Goal: Transaction & Acquisition: Purchase product/service

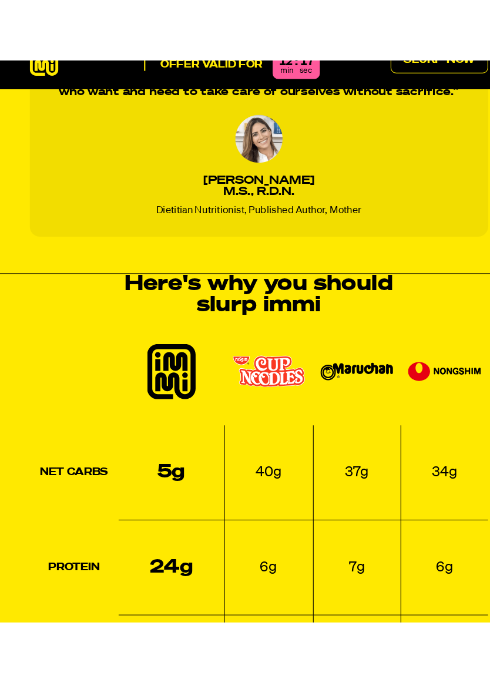
scroll to position [917, 3]
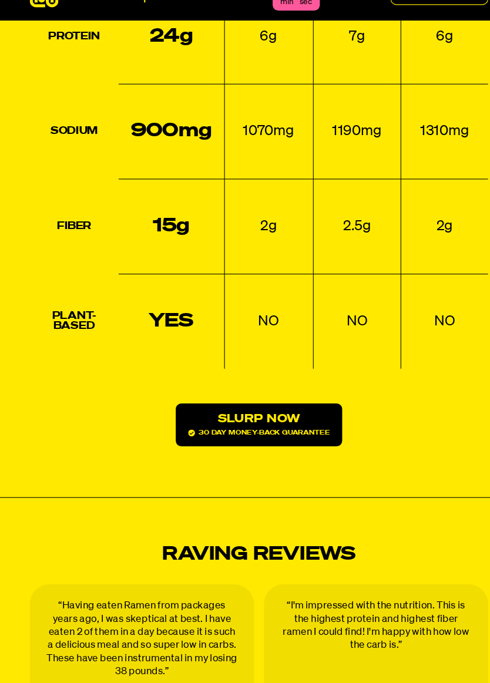
click at [276, 443] on span "30 day money-back guarantee" at bounding box center [245, 446] width 134 height 6
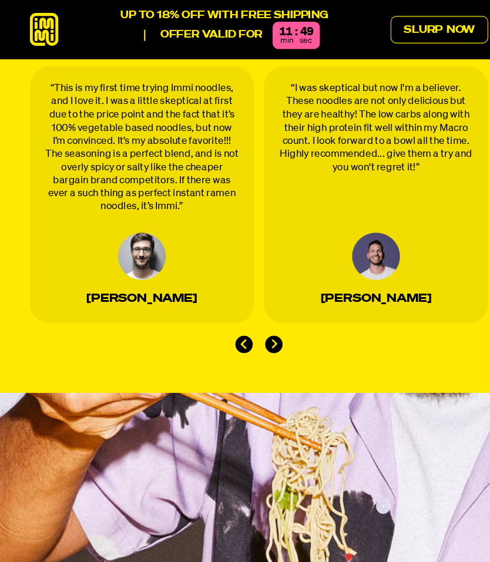
scroll to position [3235, 0]
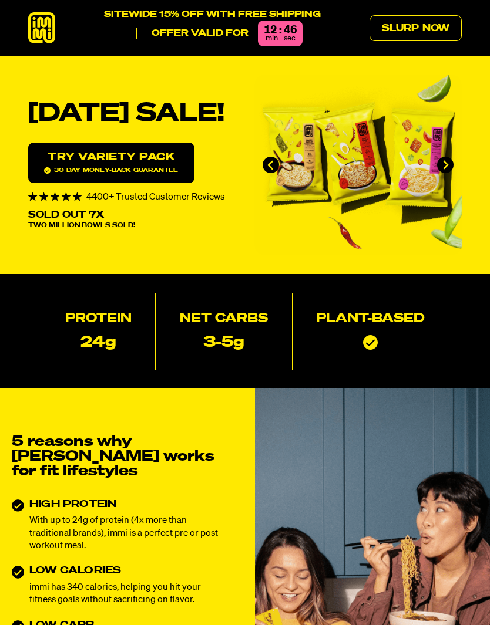
click at [418, 30] on link "Slurp Now" at bounding box center [415, 28] width 92 height 26
click at [429, 29] on link "Slurp Now" at bounding box center [415, 28] width 92 height 26
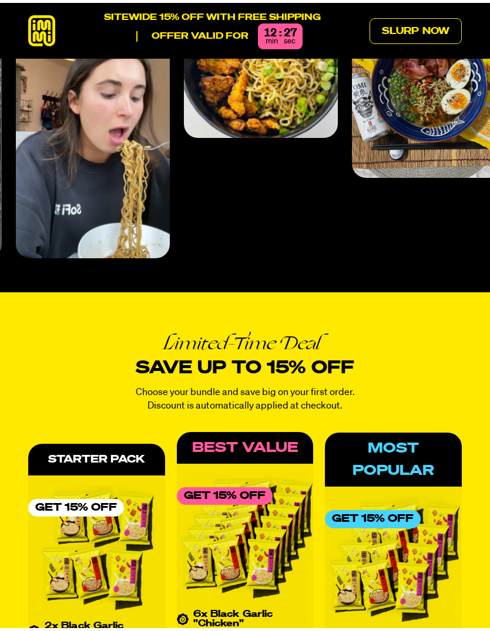
scroll to position [4337, 0]
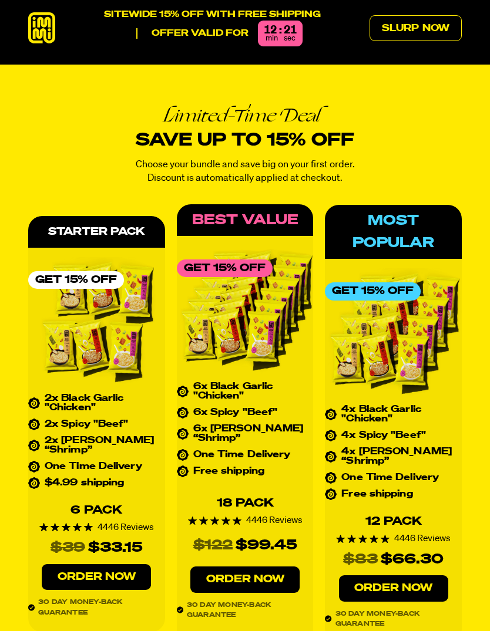
click at [81, 436] on li "2x [PERSON_NAME] “Shrimp”" at bounding box center [96, 445] width 137 height 19
click at [104, 564] on link "Order Now" at bounding box center [96, 577] width 109 height 26
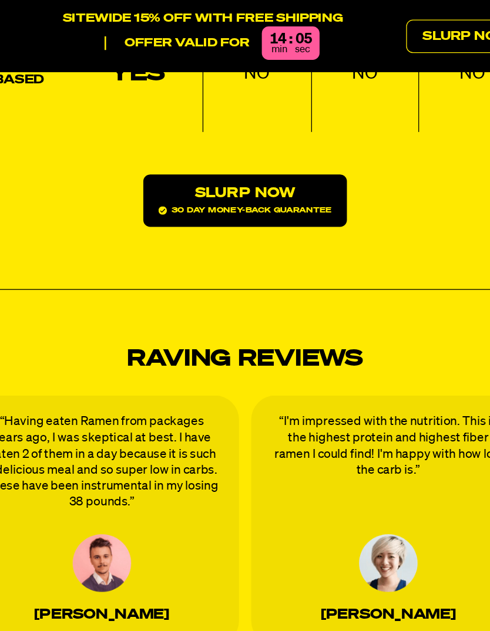
scroll to position [1574, 0]
